Goal: Transaction & Acquisition: Purchase product/service

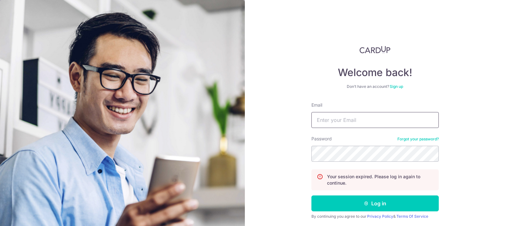
click at [342, 120] on input "Email" at bounding box center [374, 120] width 127 height 16
type input "huqiurong0930@gmail.com"
click at [311, 195] on button "Log in" at bounding box center [374, 203] width 127 height 16
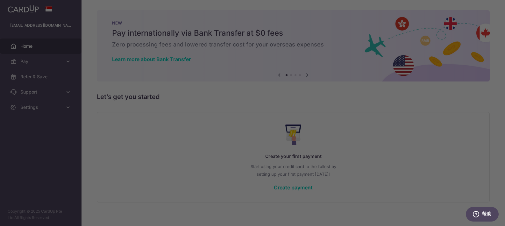
click at [69, 57] on div at bounding box center [255, 114] width 510 height 228
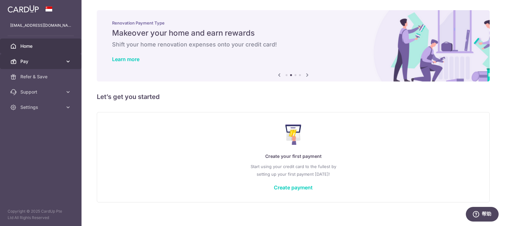
click at [37, 59] on span "Pay" at bounding box center [41, 61] width 42 height 6
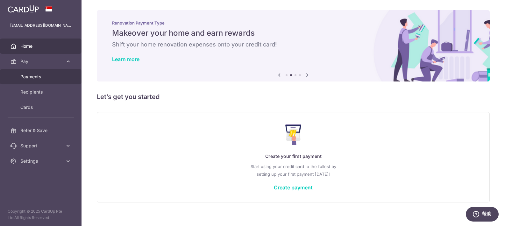
click at [37, 77] on span "Payments" at bounding box center [41, 77] width 42 height 6
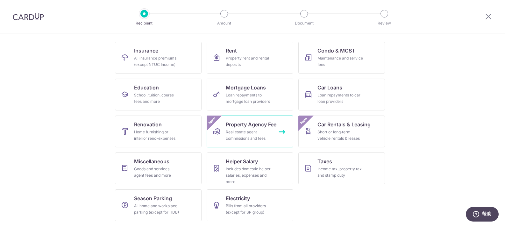
scroll to position [59, 0]
click at [317, 162] on span "Taxes" at bounding box center [324, 161] width 15 height 8
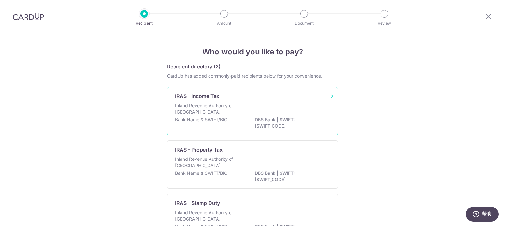
click at [298, 106] on div "Inland Revenue Authority of Singapore" at bounding box center [252, 109] width 155 height 14
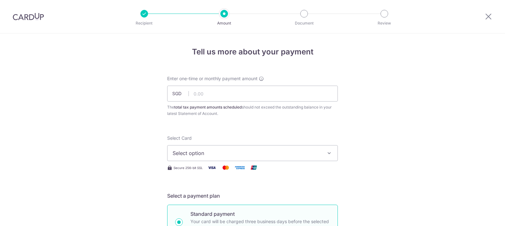
scroll to position [11, 0]
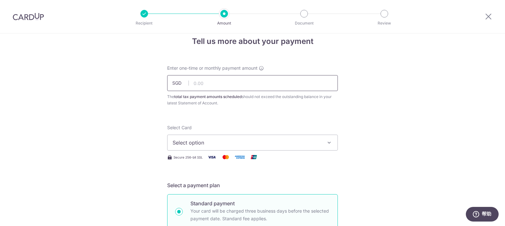
click at [253, 87] on input "text" at bounding box center [252, 83] width 171 height 16
type input "18,000.00"
click at [241, 141] on span "Select option" at bounding box center [247, 143] width 148 height 8
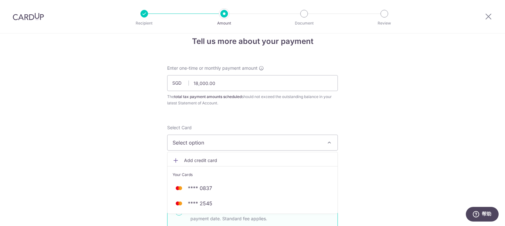
click at [237, 164] on link "Add credit card" at bounding box center [252, 160] width 170 height 11
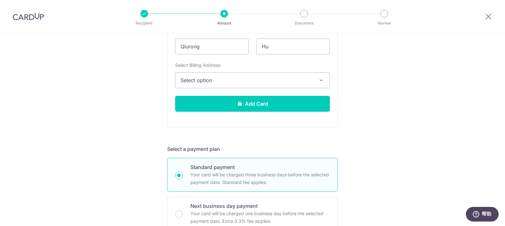
scroll to position [223, 0]
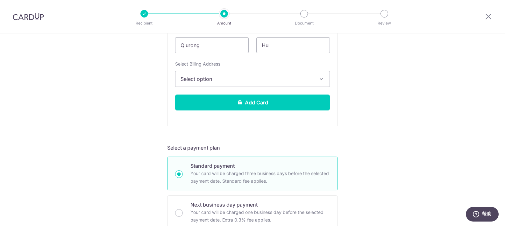
click at [216, 83] on button "Select option" at bounding box center [252, 79] width 155 height 16
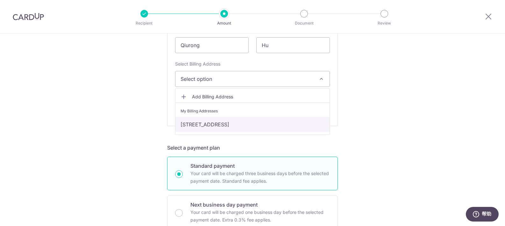
click at [207, 121] on link "33 Amber Gardens, 09-07, Singapore, Singapore-439968" at bounding box center [252, 124] width 154 height 15
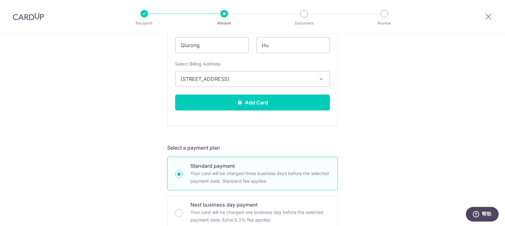
click at [152, 128] on div "Tell us more about your payment Enter one-time or monthly payment amount SGD 18…" at bounding box center [252, 202] width 505 height 783
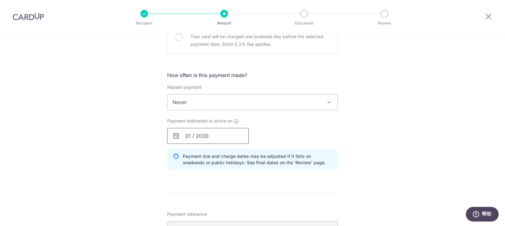
scroll to position [400, 0]
click at [206, 136] on input "01 / 2030" at bounding box center [207, 135] width 81 height 16
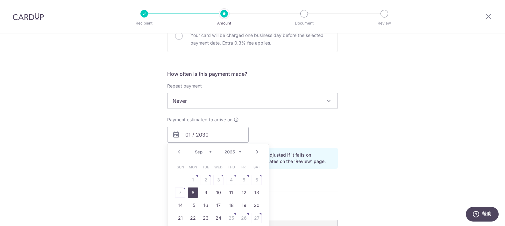
click at [190, 192] on link "8" at bounding box center [193, 192] width 10 height 10
type input "[DATE]"
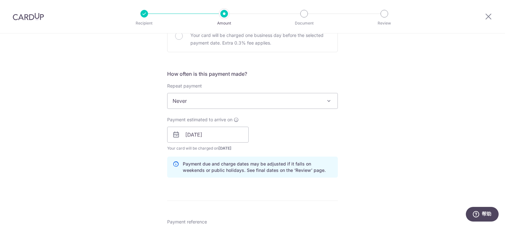
click at [124, 144] on div "Tell us more about your payment Enter one-time or monthly payment amount SGD 18…" at bounding box center [252, 30] width 505 height 792
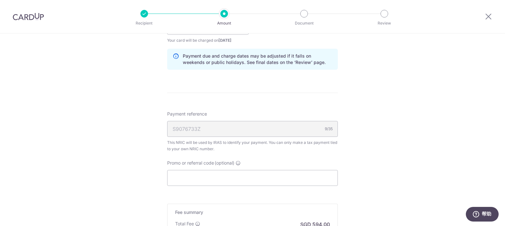
scroll to position [535, 0]
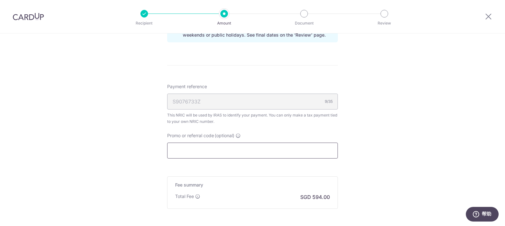
click at [190, 149] on input "Promo or referral code (optional)" at bounding box center [252, 151] width 171 height 16
paste input "VTAX25ONE"
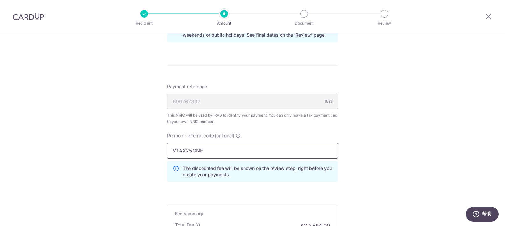
type input "VTAX25ONE"
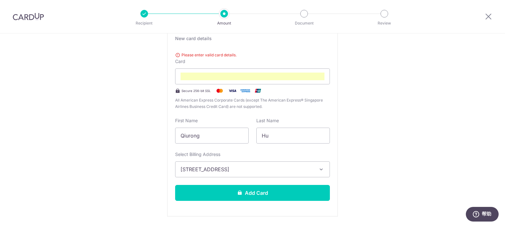
scroll to position [140, 0]
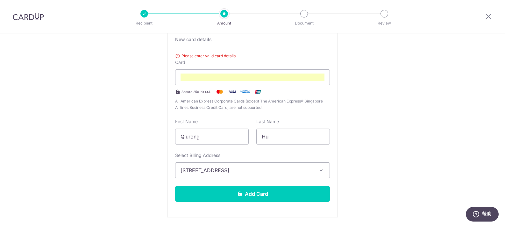
click at [209, 60] on div "Please enter valid card details. Card Secure 256-bit SSL All American Express C…" at bounding box center [252, 80] width 155 height 60
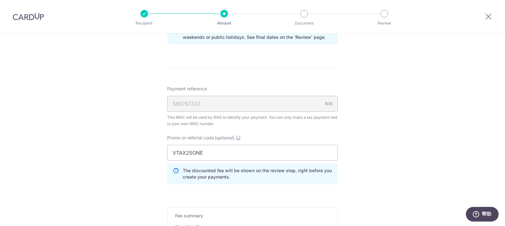
scroll to position [628, 0]
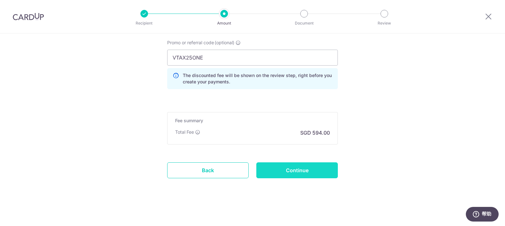
click at [292, 173] on input "Continue" at bounding box center [296, 170] width 81 height 16
type input "Create Schedule"
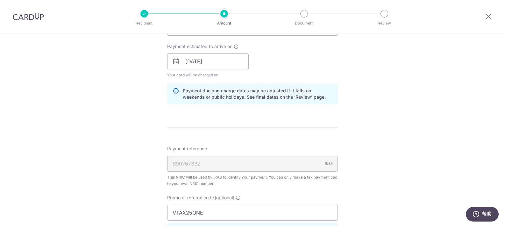
scroll to position [426, 0]
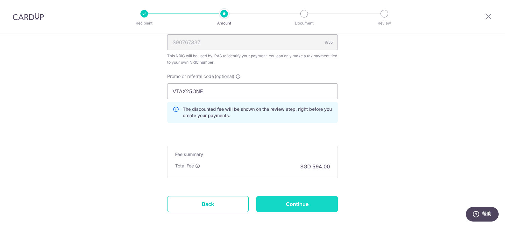
click at [325, 199] on input "Continue" at bounding box center [296, 204] width 81 height 16
type input "Create Schedule"
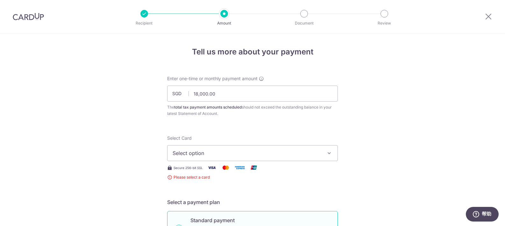
click at [320, 151] on button "Select option" at bounding box center [252, 153] width 171 height 16
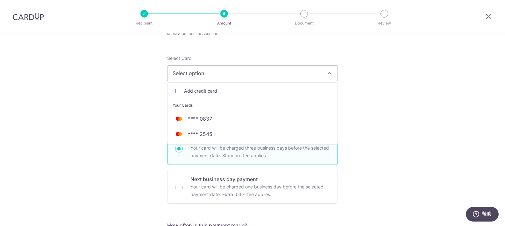
scroll to position [84, 0]
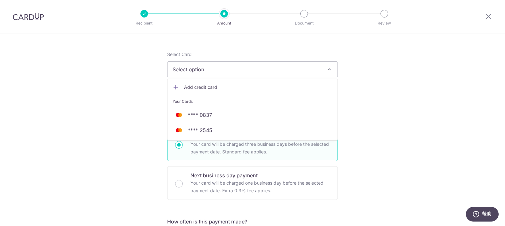
click at [202, 85] on span "Add credit card" at bounding box center [258, 87] width 148 height 6
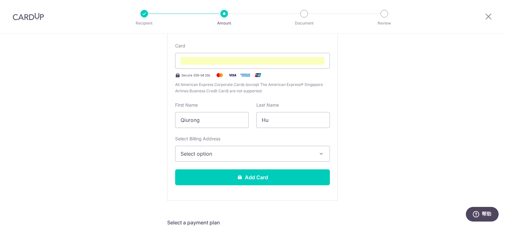
scroll to position [205, 0]
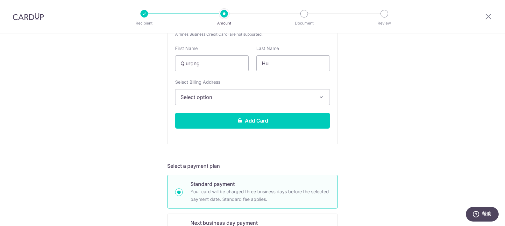
click at [264, 97] on span "Select option" at bounding box center [246, 97] width 132 height 8
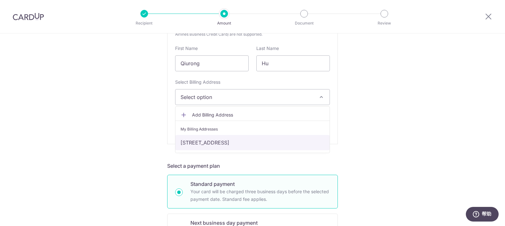
click at [214, 145] on link "33 Amber Gardens, 09-07, Singapore, Singapore-439968" at bounding box center [252, 142] width 154 height 15
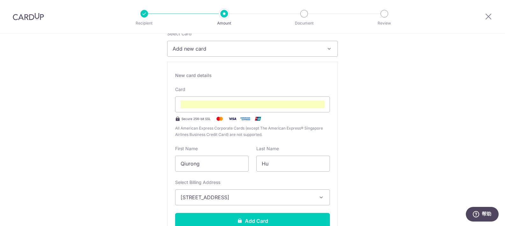
scroll to position [111, 0]
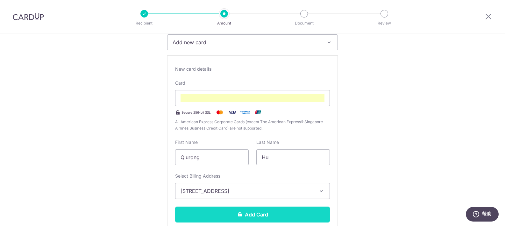
click at [230, 214] on button "Add Card" at bounding box center [252, 215] width 155 height 16
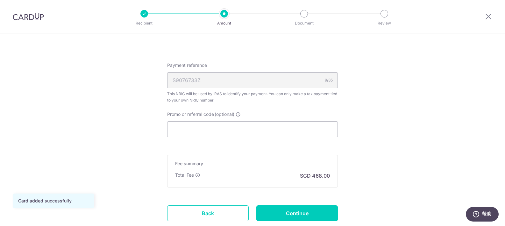
scroll to position [382, 0]
click at [277, 80] on div "S9076733Z 9/35" at bounding box center [252, 80] width 171 height 16
click at [275, 80] on div "S9076733Z 9/35" at bounding box center [252, 80] width 171 height 16
click at [322, 80] on div "S9076733Z 9/35" at bounding box center [252, 80] width 171 height 16
click at [325, 79] on div "9/35" at bounding box center [329, 79] width 8 height 6
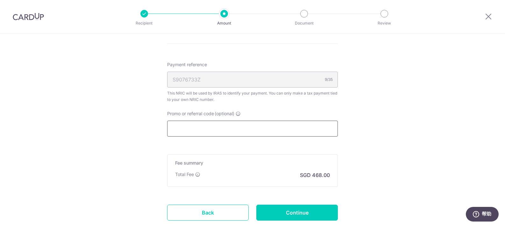
click at [210, 132] on input "Promo or referral code (optional)" at bounding box center [252, 129] width 171 height 16
paste input "VTAX25ONE"
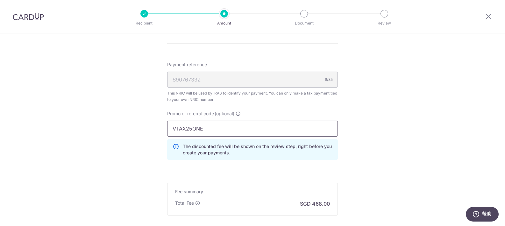
type input "VTAX25ONE"
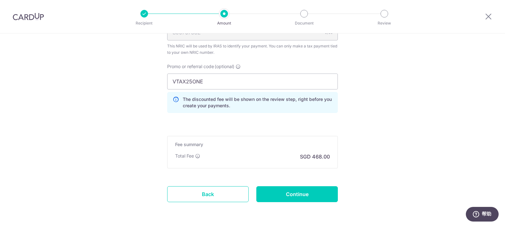
scroll to position [431, 0]
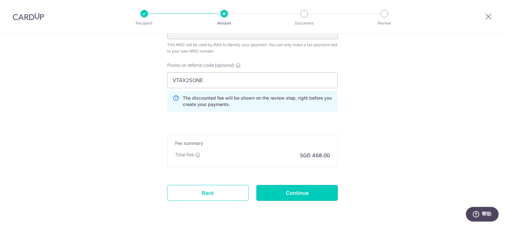
click at [315, 195] on input "Continue" at bounding box center [296, 193] width 81 height 16
type input "Create Schedule"
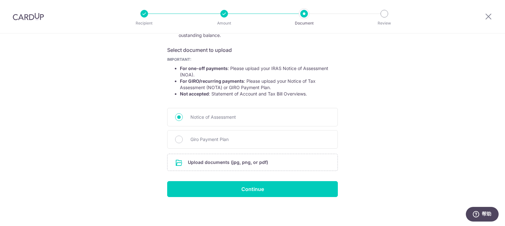
scroll to position [99, 0]
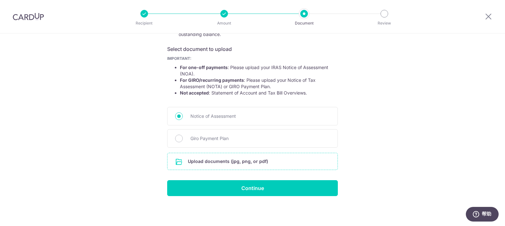
click at [230, 164] on input "file" at bounding box center [252, 161] width 170 height 17
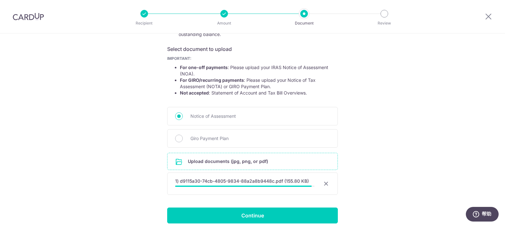
click at [274, 187] on div "1) d9115a30-74cb-4805-9834-88a2a8b9448c.pdf (155.80 KB) 98% Cancel Done Download" at bounding box center [252, 184] width 171 height 22
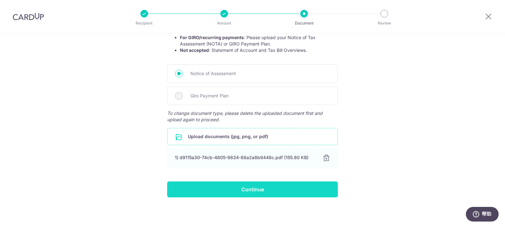
scroll to position [143, 0]
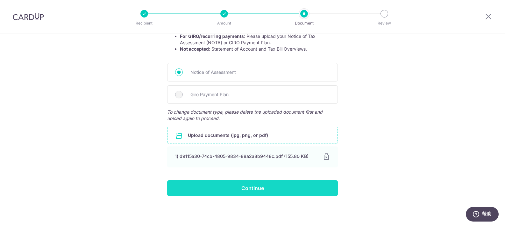
click at [276, 187] on input "Continue" at bounding box center [252, 188] width 171 height 16
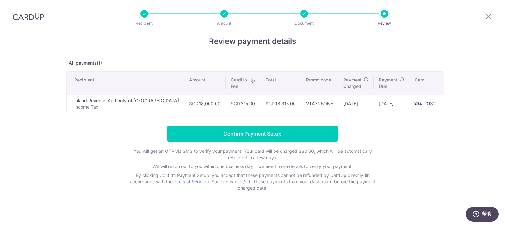
scroll to position [12, 0]
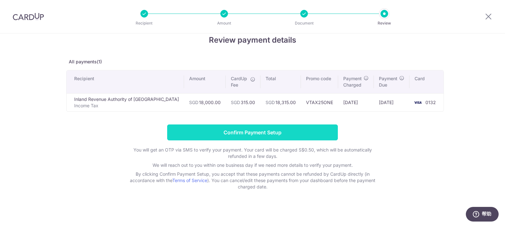
click at [299, 131] on input "Confirm Payment Setup" at bounding box center [252, 132] width 171 height 16
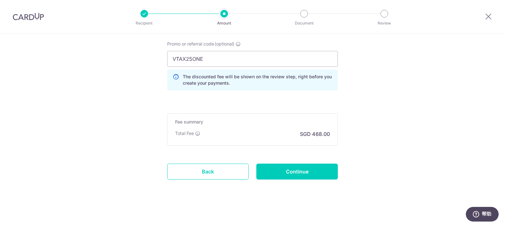
scroll to position [479, 0]
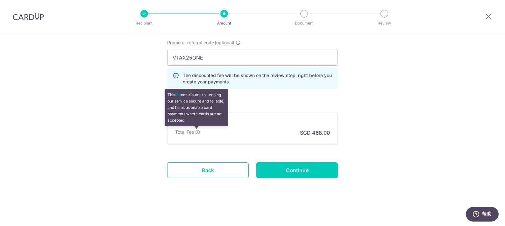
click at [196, 132] on icon at bounding box center [197, 132] width 5 height 5
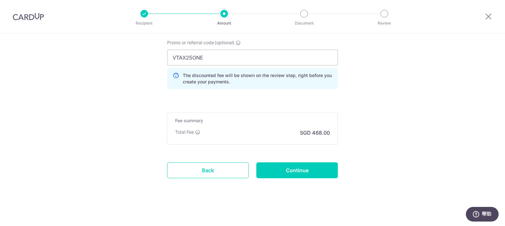
click at [249, 137] on div "Fee summary Base fee $ 468.00 Extend fee Next-day fee Total Fee This fee contri…" at bounding box center [252, 128] width 171 height 32
click at [290, 129] on div "Total Fee SGD 468.00" at bounding box center [252, 133] width 155 height 8
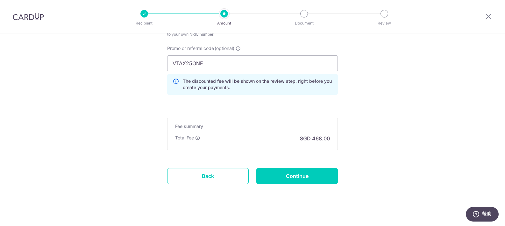
scroll to position [447, 0]
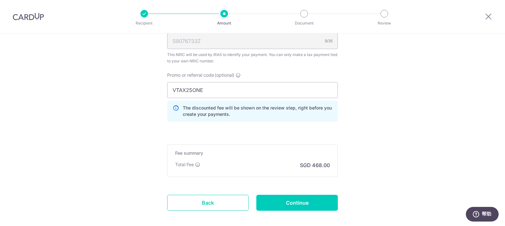
click at [211, 80] on div "Promo or referral code (optional) VTAX25ONE The discounted fee will be shown on…" at bounding box center [252, 97] width 171 height 50
click at [214, 87] on input "VTAX25ONE" at bounding box center [252, 90] width 171 height 16
drag, startPoint x: 300, startPoint y: 200, endPoint x: 357, endPoint y: 151, distance: 75.2
click at [300, 199] on input "Continue" at bounding box center [296, 203] width 81 height 16
type input "Update Schedule"
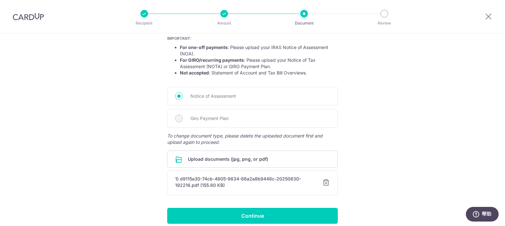
scroll to position [147, 0]
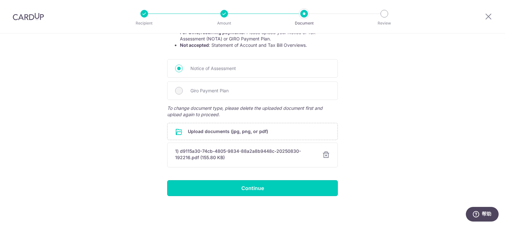
drag, startPoint x: 275, startPoint y: 186, endPoint x: 289, endPoint y: 177, distance: 17.0
click at [276, 185] on input "Continue" at bounding box center [252, 188] width 171 height 16
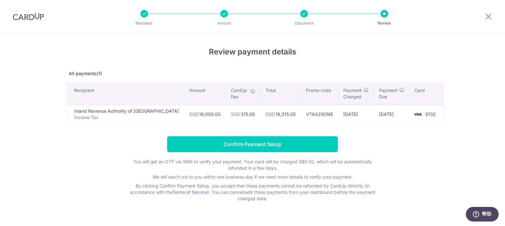
click at [391, 159] on form "Confirm Payment Setup You will get an OTP via SMS to verify your payment. Your …" at bounding box center [252, 169] width 372 height 66
drag, startPoint x: 327, startPoint y: 143, endPoint x: 353, endPoint y: 143, distance: 26.1
click at [327, 143] on input "Confirm Payment Setup" at bounding box center [252, 144] width 171 height 16
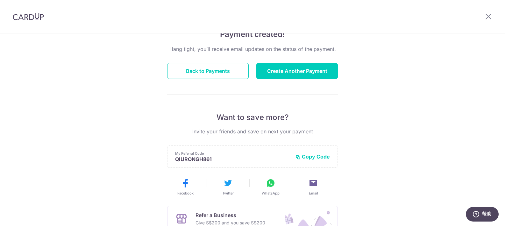
scroll to position [60, 0]
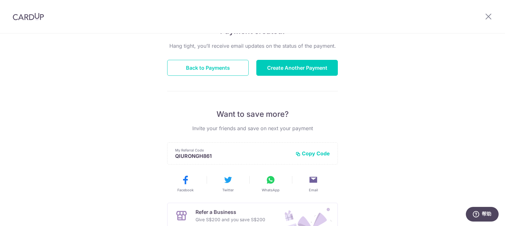
click at [438, 72] on div "Payment created! Hang tight, you’ll receive email updates on the status of the …" at bounding box center [252, 143] width 505 height 340
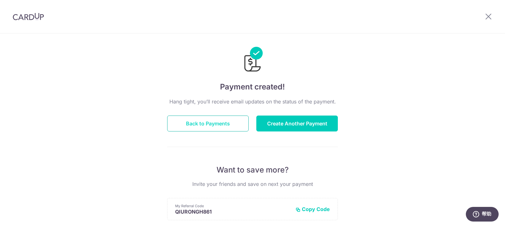
scroll to position [5, 0]
click at [213, 118] on button "Back to Payments" at bounding box center [207, 123] width 81 height 16
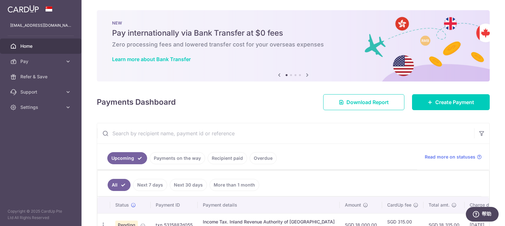
scroll to position [38, 0]
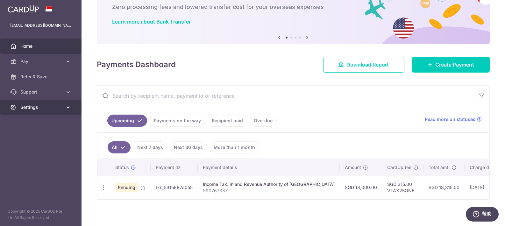
click at [71, 104] on link "Settings" at bounding box center [40, 107] width 81 height 15
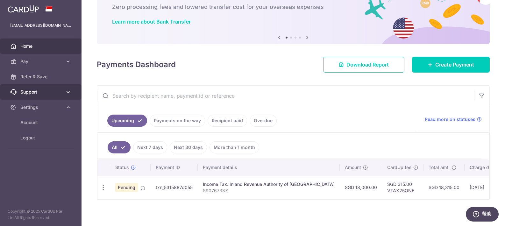
click at [72, 96] on link "Support" at bounding box center [40, 91] width 81 height 15
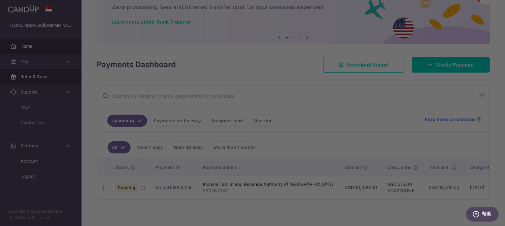
click at [63, 76] on div at bounding box center [255, 114] width 510 height 228
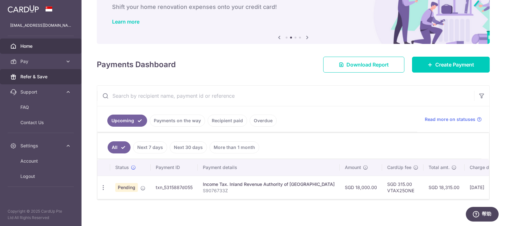
click at [45, 79] on span "Refer & Save" at bounding box center [41, 77] width 42 height 6
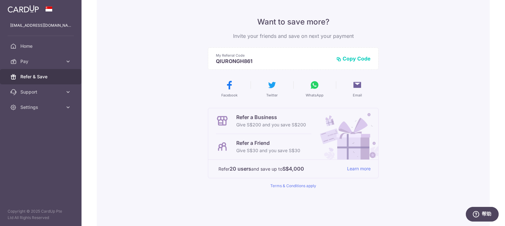
scroll to position [51, 0]
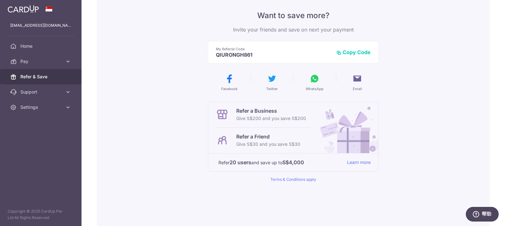
click at [285, 144] on p "Give S$30 and you save S$30" at bounding box center [268, 144] width 64 height 8
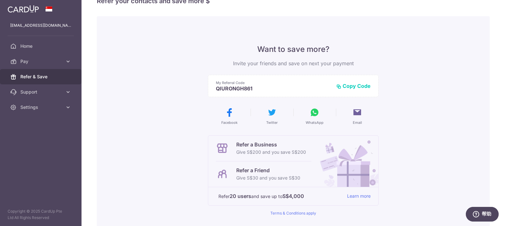
scroll to position [14, 0]
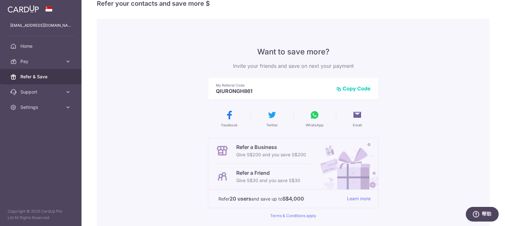
click at [348, 90] on button "Copy Code" at bounding box center [353, 88] width 34 height 6
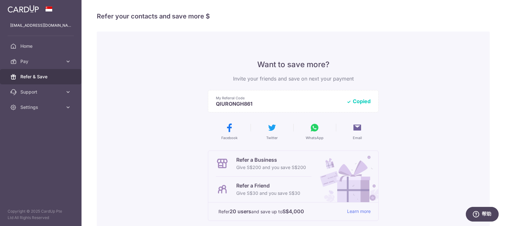
scroll to position [0, 0]
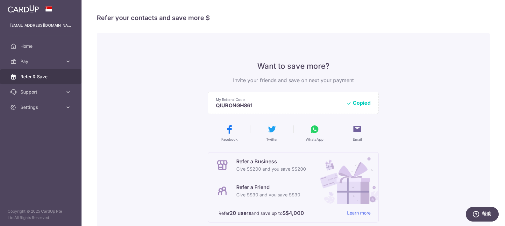
click at [293, 99] on p "My Referral Code" at bounding box center [278, 99] width 125 height 5
click at [293, 105] on p "QIURONGH861" at bounding box center [278, 105] width 125 height 6
click at [280, 105] on p "QIURONGH861" at bounding box center [278, 105] width 125 height 6
drag, startPoint x: 269, startPoint y: 108, endPoint x: 205, endPoint y: 104, distance: 64.1
click at [205, 104] on div "Want to save more? Invite your friends and save on next your payment My Referra…" at bounding box center [293, 161] width 393 height 257
